Goal: Find specific fact: Find specific fact

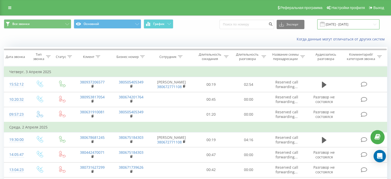
click at [336, 24] on input "03.03.2025 - 03.04.2025" at bounding box center [348, 24] width 62 height 10
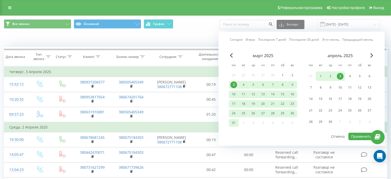
click at [276, 40] on link "Последние 7 дней" at bounding box center [272, 39] width 28 height 5
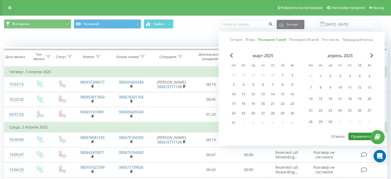
click at [357, 134] on button "Применить" at bounding box center [361, 135] width 26 height 7
type input "[DATE] - [DATE]"
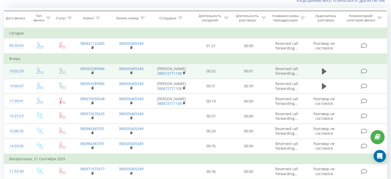
scroll to position [41, 0]
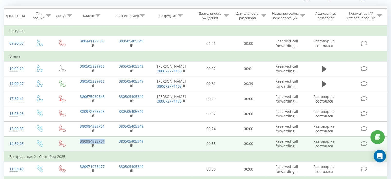
drag, startPoint x: 105, startPoint y: 140, endPoint x: 80, endPoint y: 139, distance: 25.7
click at [80, 139] on td "380984383701" at bounding box center [92, 143] width 39 height 15
copy link "380984383701"
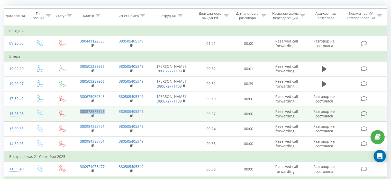
drag, startPoint x: 105, startPoint y: 110, endPoint x: 80, endPoint y: 108, distance: 25.2
click at [80, 108] on td "380972676525" at bounding box center [92, 113] width 39 height 15
copy link "380972676525"
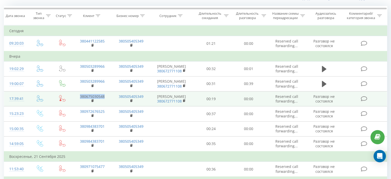
drag, startPoint x: 107, startPoint y: 97, endPoint x: 80, endPoint y: 95, distance: 27.0
click at [80, 95] on td "380675030548" at bounding box center [92, 98] width 39 height 15
copy link "380675030548"
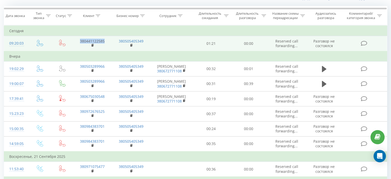
drag, startPoint x: 106, startPoint y: 40, endPoint x: 80, endPoint y: 41, distance: 26.2
click at [80, 41] on td "380441122585" at bounding box center [92, 43] width 39 height 15
copy link "380441122585"
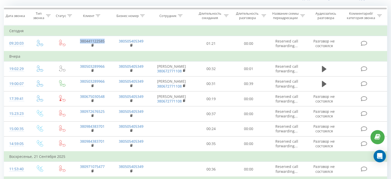
scroll to position [0, 0]
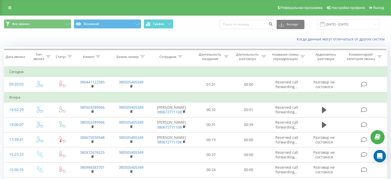
click at [204, 32] on div "Все звонки Основной График Экспорт .csv .xls .xlsx 17.09.2025 - 23.09.2025" at bounding box center [195, 24] width 390 height 17
click at [199, 36] on div "Когда данные могут отличаться от других систем" at bounding box center [195, 39] width 390 height 12
